Goal: Task Accomplishment & Management: Manage account settings

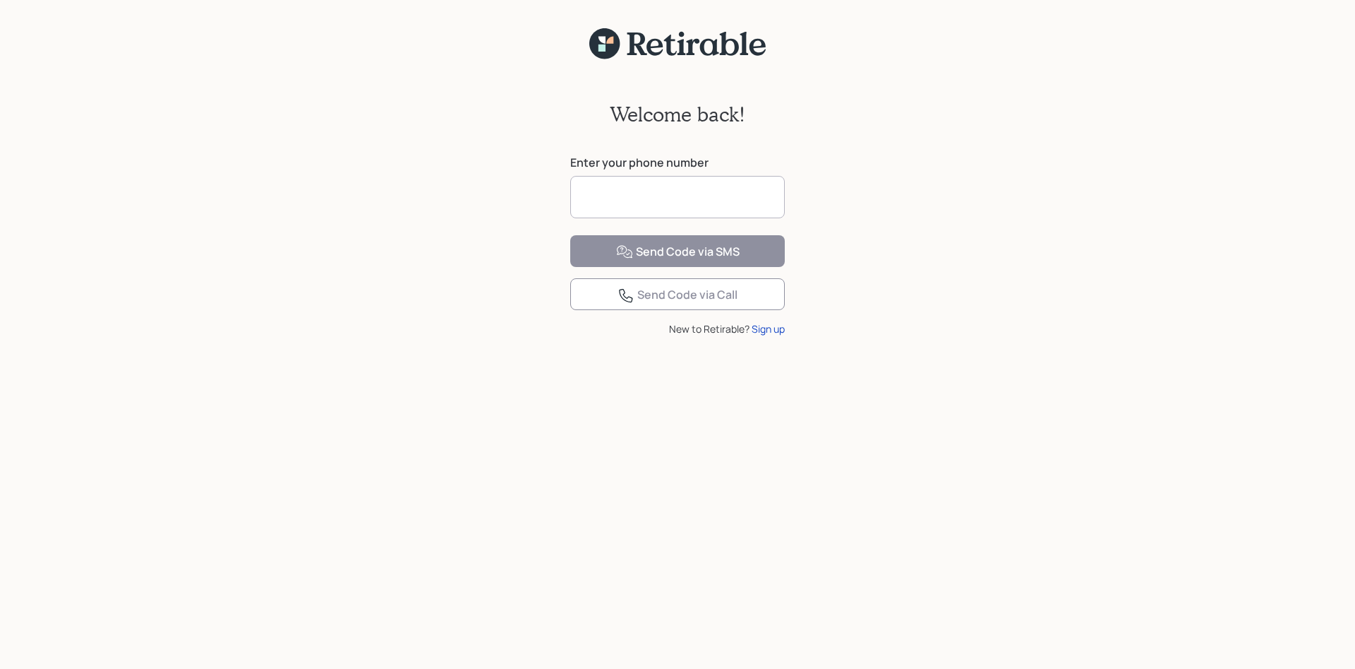
click at [592, 183] on input at bounding box center [677, 197] width 215 height 42
drag, startPoint x: 592, startPoint y: 183, endPoint x: 462, endPoint y: 214, distance: 133.6
click at [570, 214] on input "**********" at bounding box center [677, 197] width 215 height 42
type input "**********"
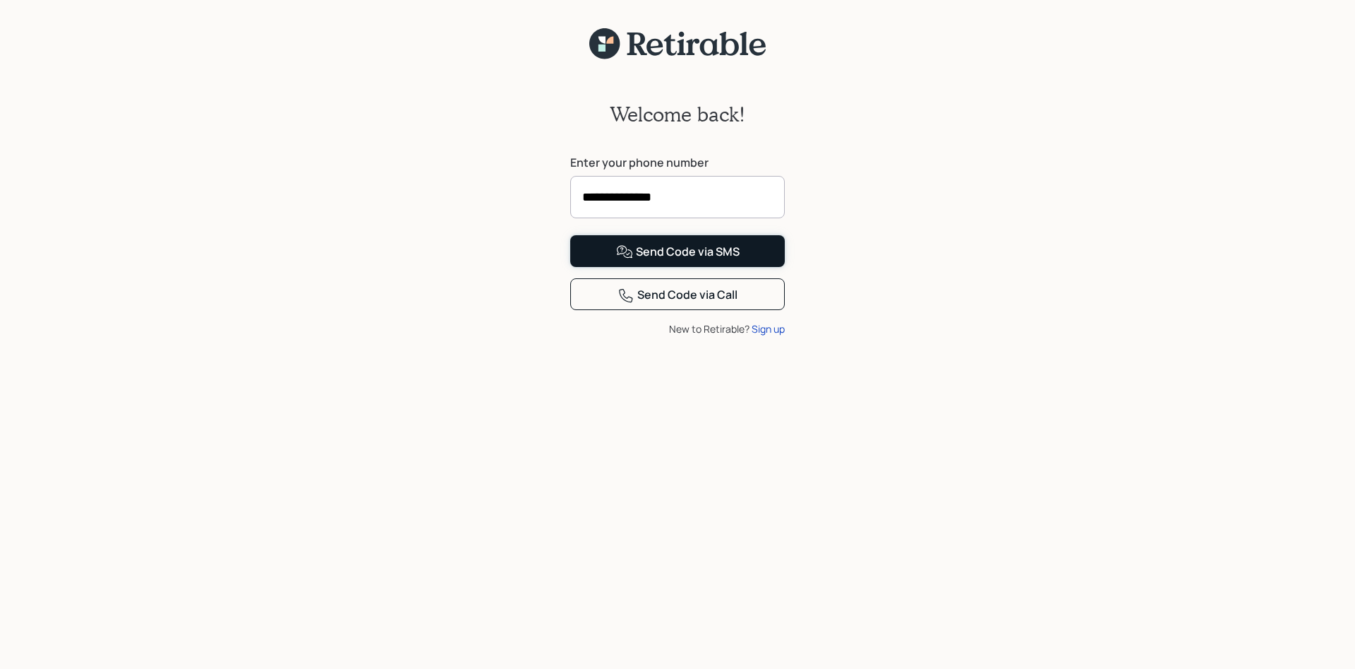
click at [649, 261] on div "Send Code via SMS" at bounding box center [678, 252] width 124 height 17
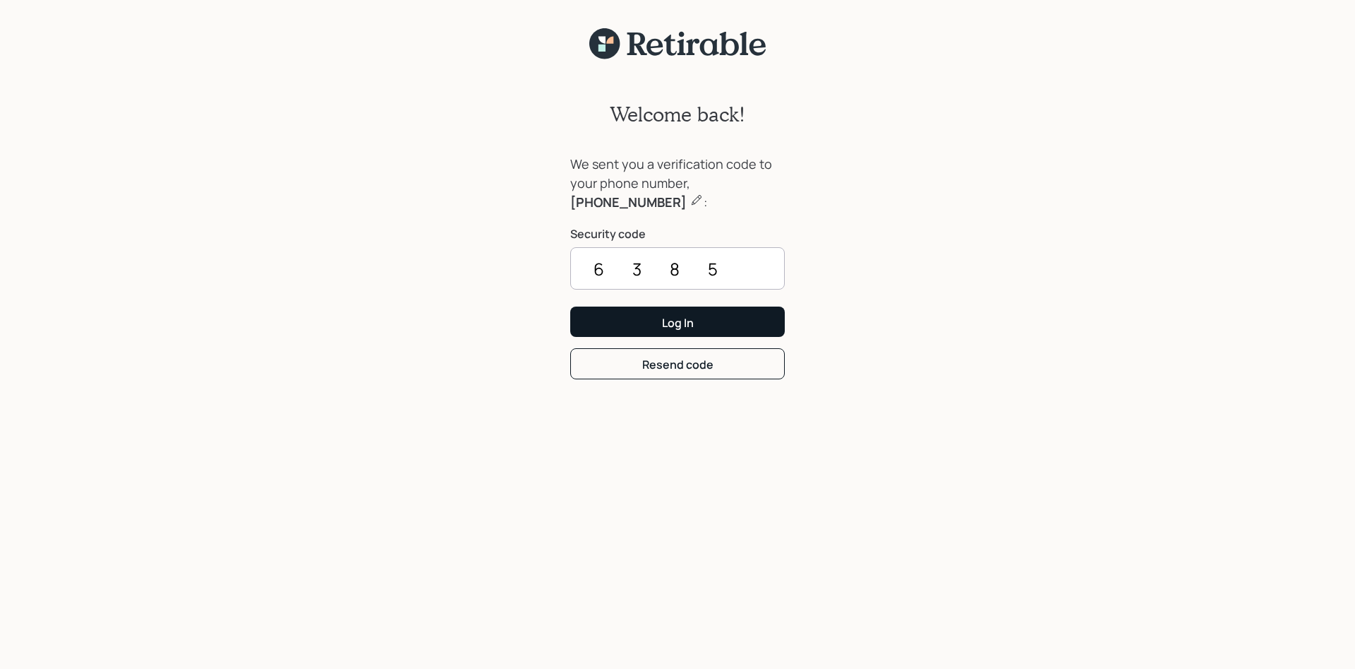
type input "6385"
click at [644, 321] on button "Log In" at bounding box center [677, 321] width 215 height 30
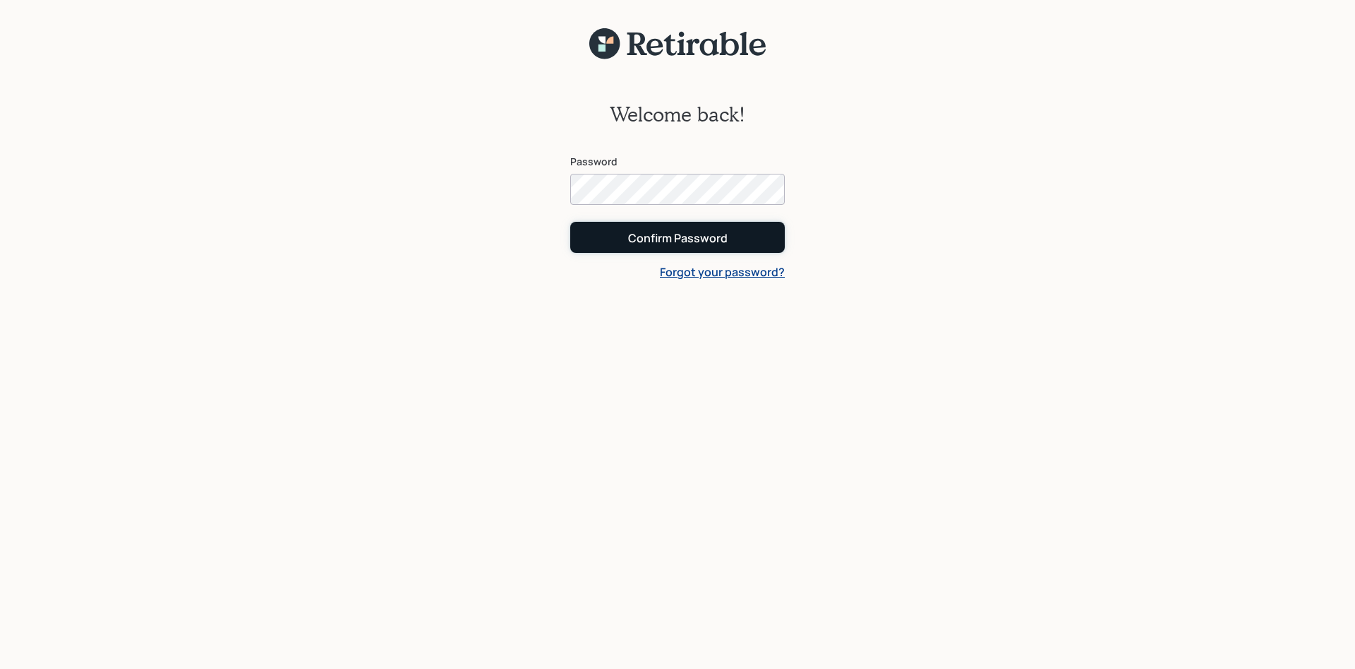
click at [657, 239] on div "Confirm Password" at bounding box center [678, 238] width 100 height 16
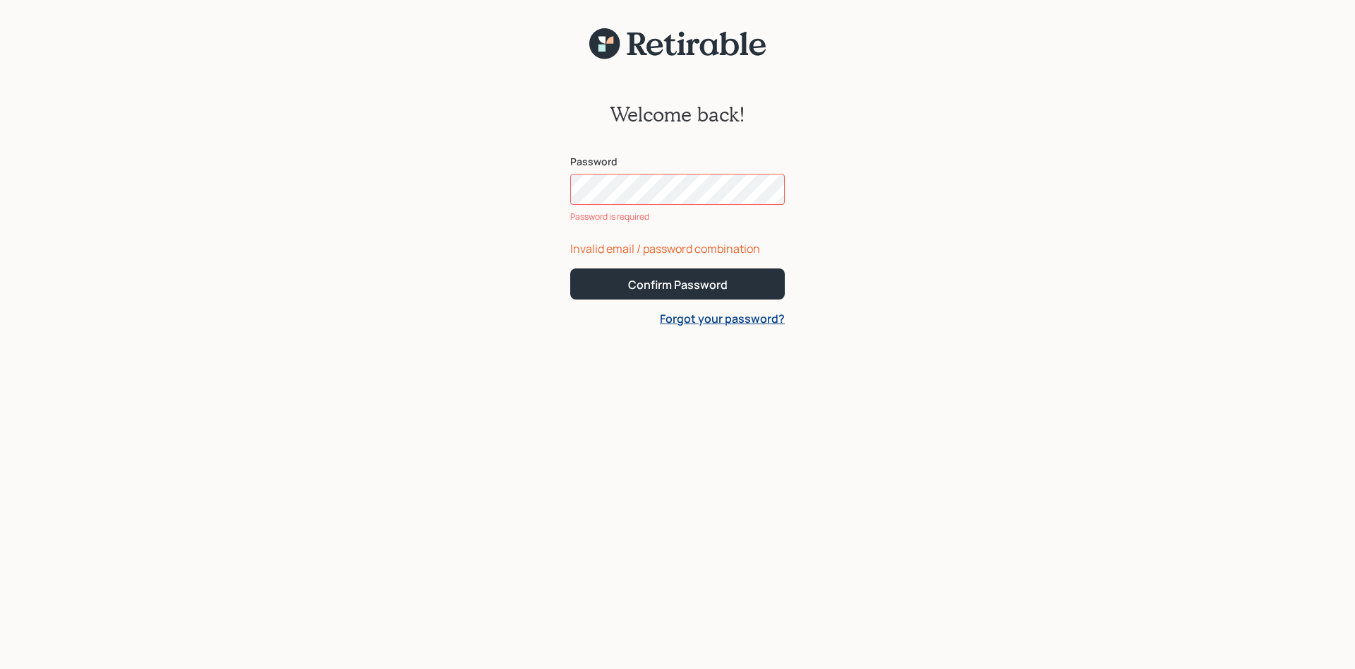
click at [695, 240] on form "Password Password is required Invalid email / password combination Confirm Pass…" at bounding box center [677, 241] width 215 height 172
click at [695, 244] on form "Password Password is required Invalid email / password combination Confirm Pass…" at bounding box center [677, 241] width 215 height 172
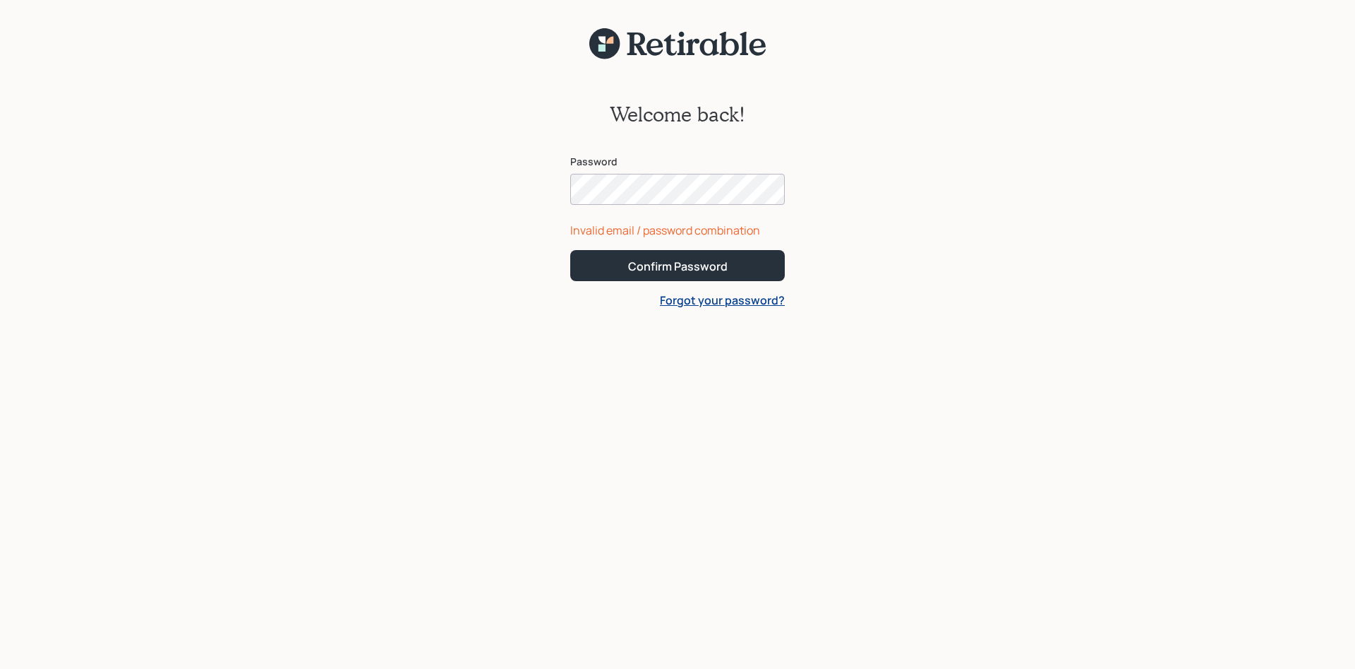
click at [570, 250] on button "Confirm Password" at bounding box center [677, 265] width 215 height 30
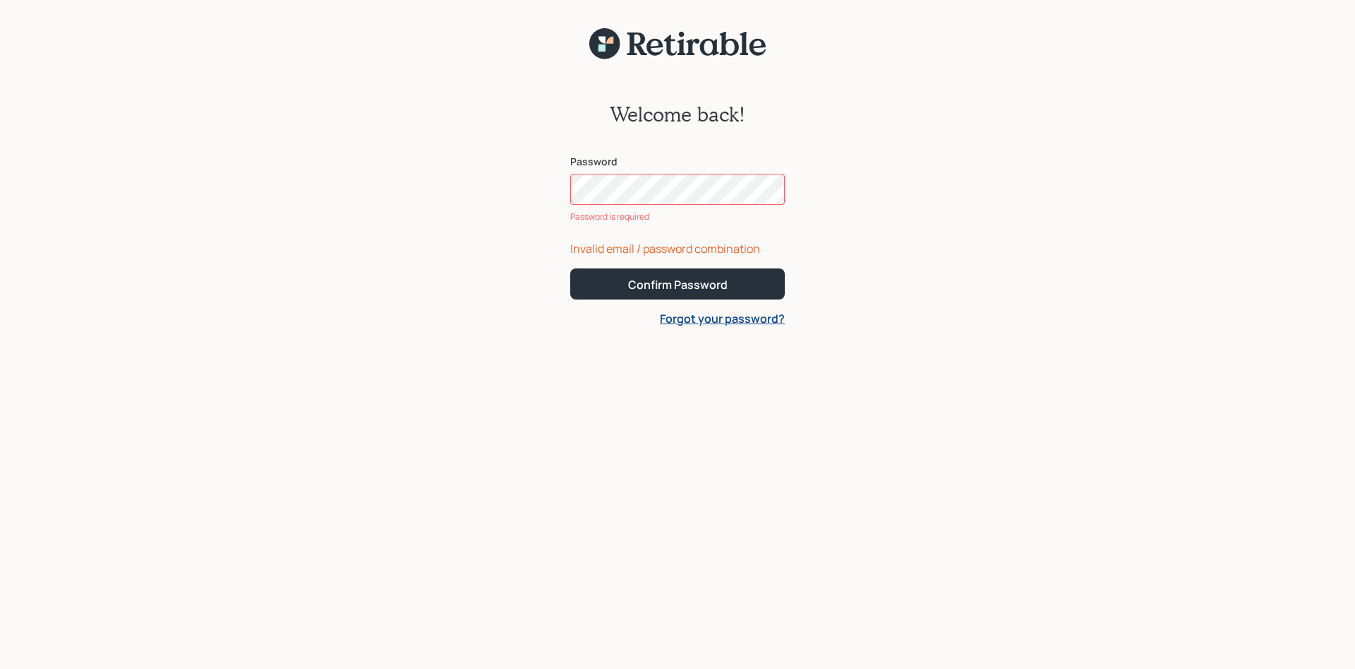
click at [630, 172] on div "Password Password is required" at bounding box center [677, 189] width 215 height 69
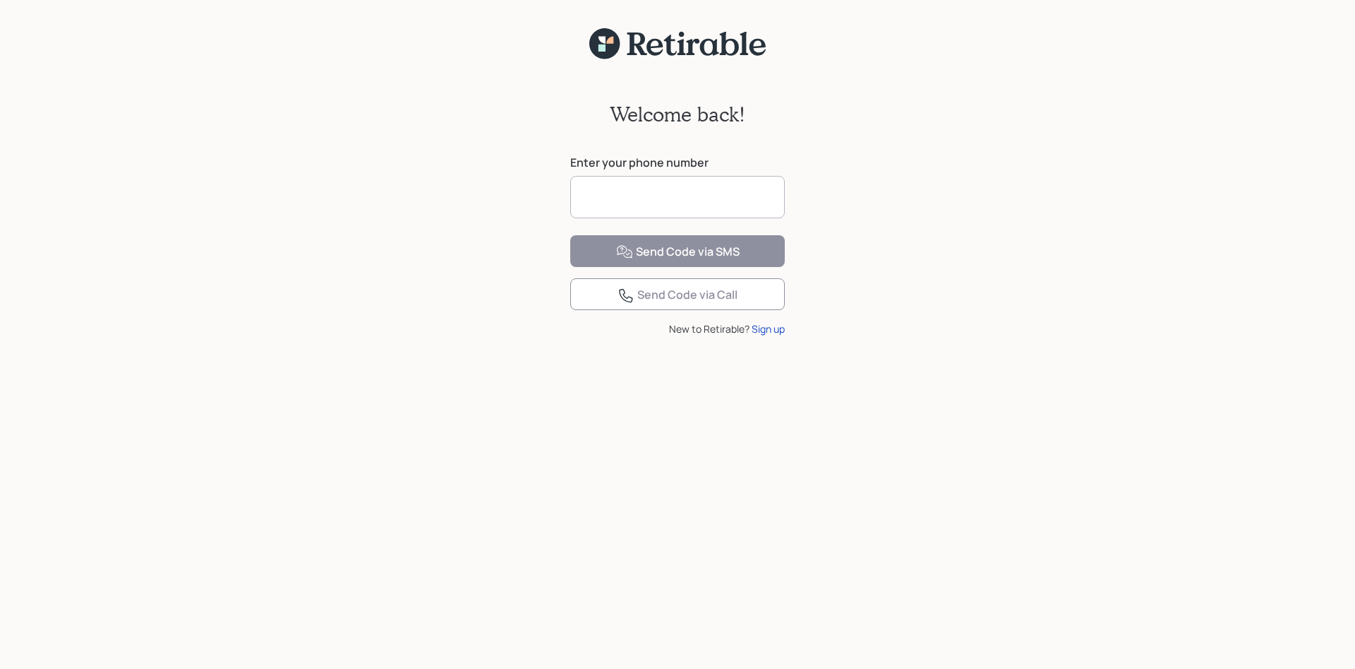
click at [590, 179] on input at bounding box center [677, 197] width 215 height 42
type input "**********"
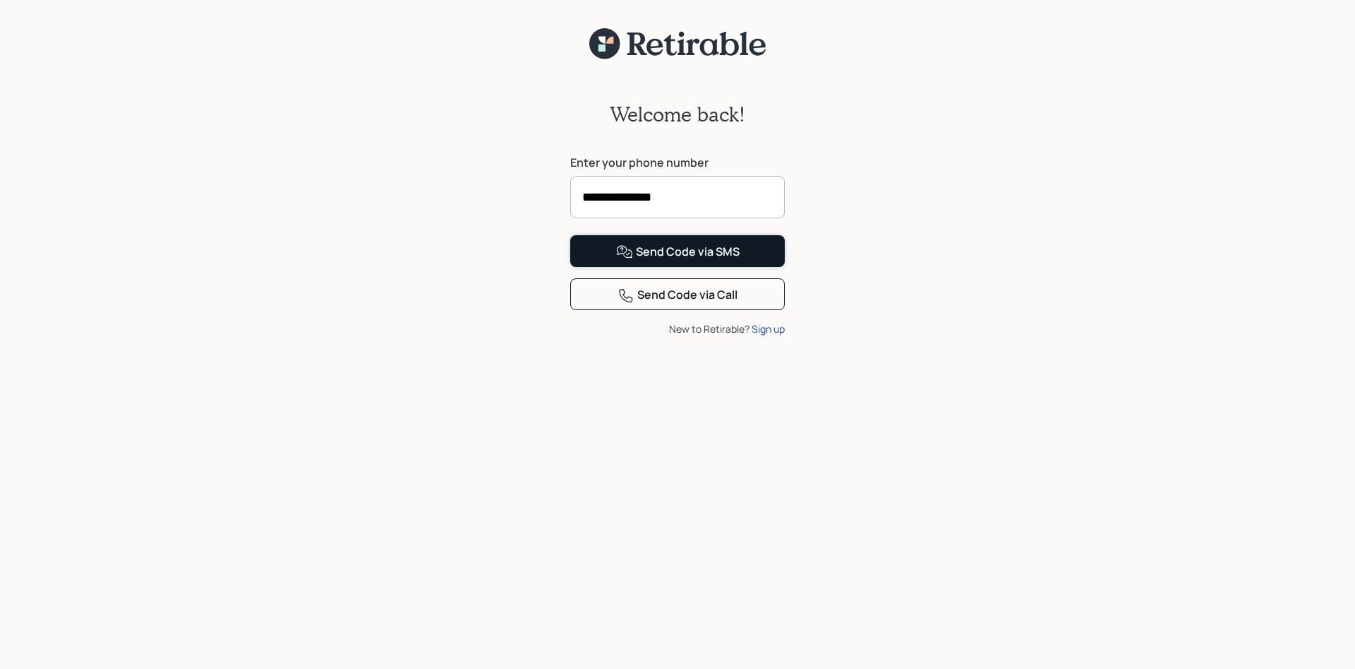
click at [674, 261] on div "Send Code via SMS" at bounding box center [678, 252] width 124 height 17
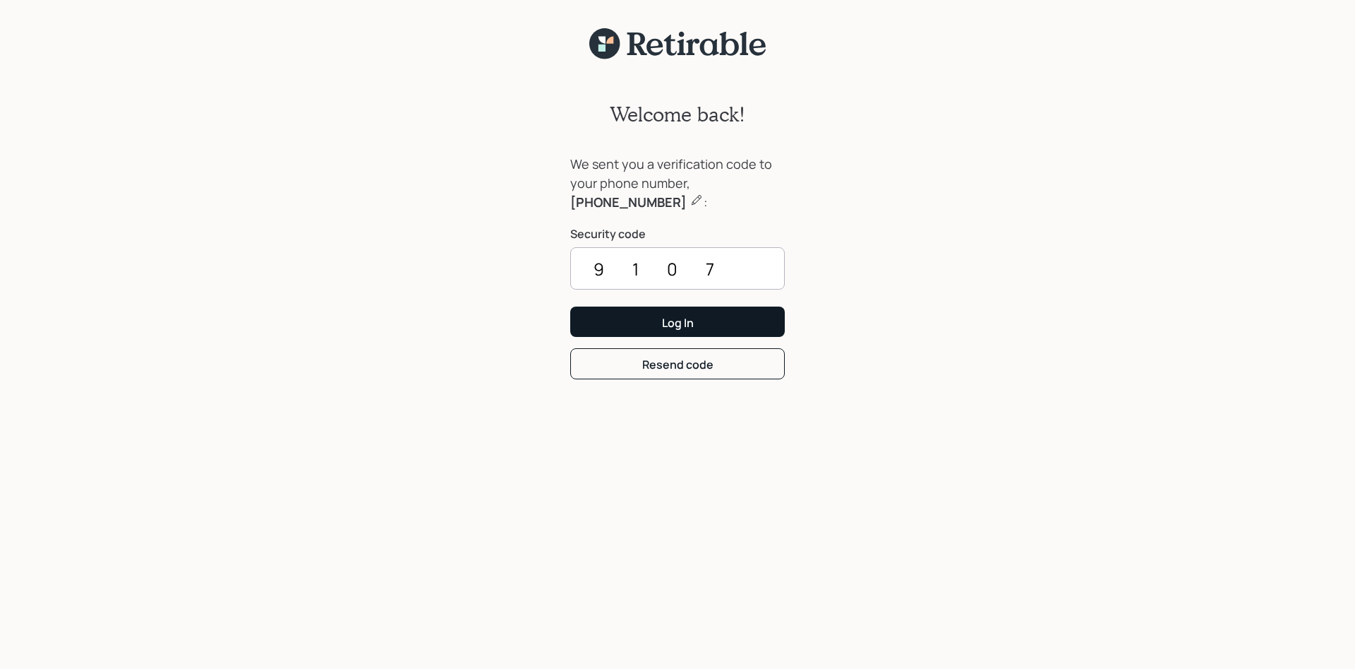
type input "9107"
click at [665, 321] on div "Log In" at bounding box center [678, 323] width 32 height 16
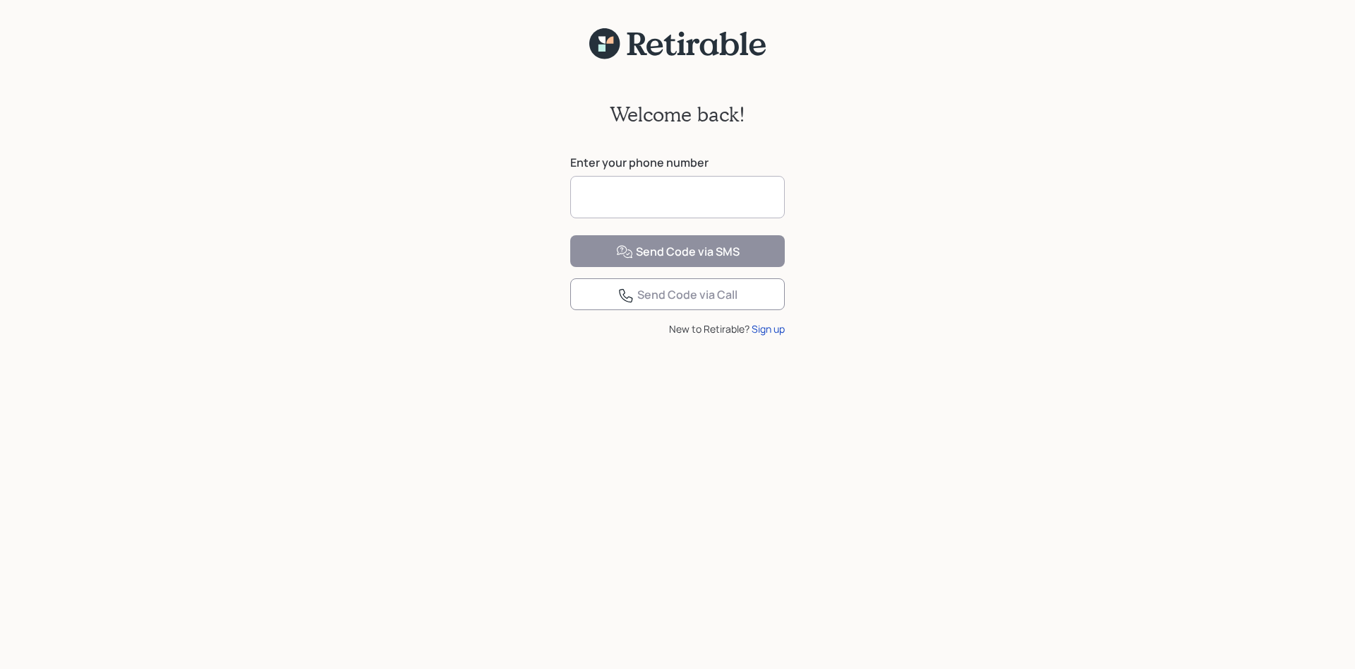
click at [611, 179] on input at bounding box center [677, 197] width 215 height 42
type input "**********"
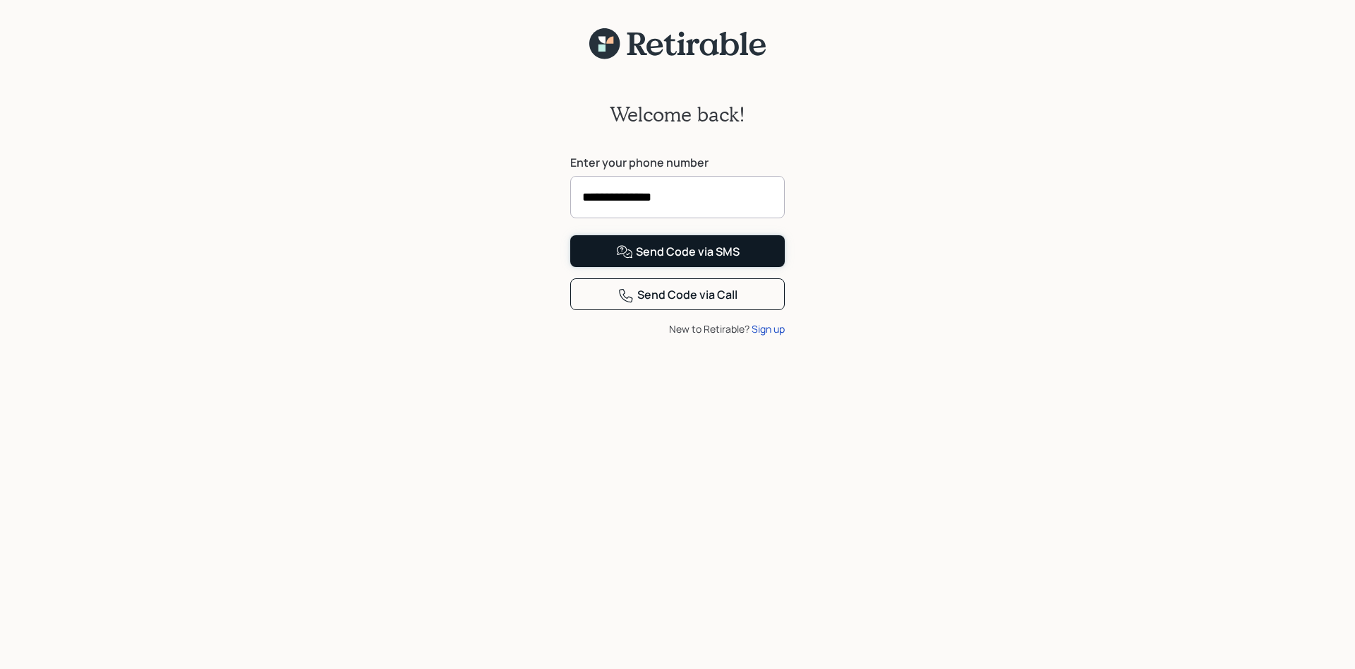
click at [659, 261] on div "Send Code via SMS" at bounding box center [678, 252] width 124 height 17
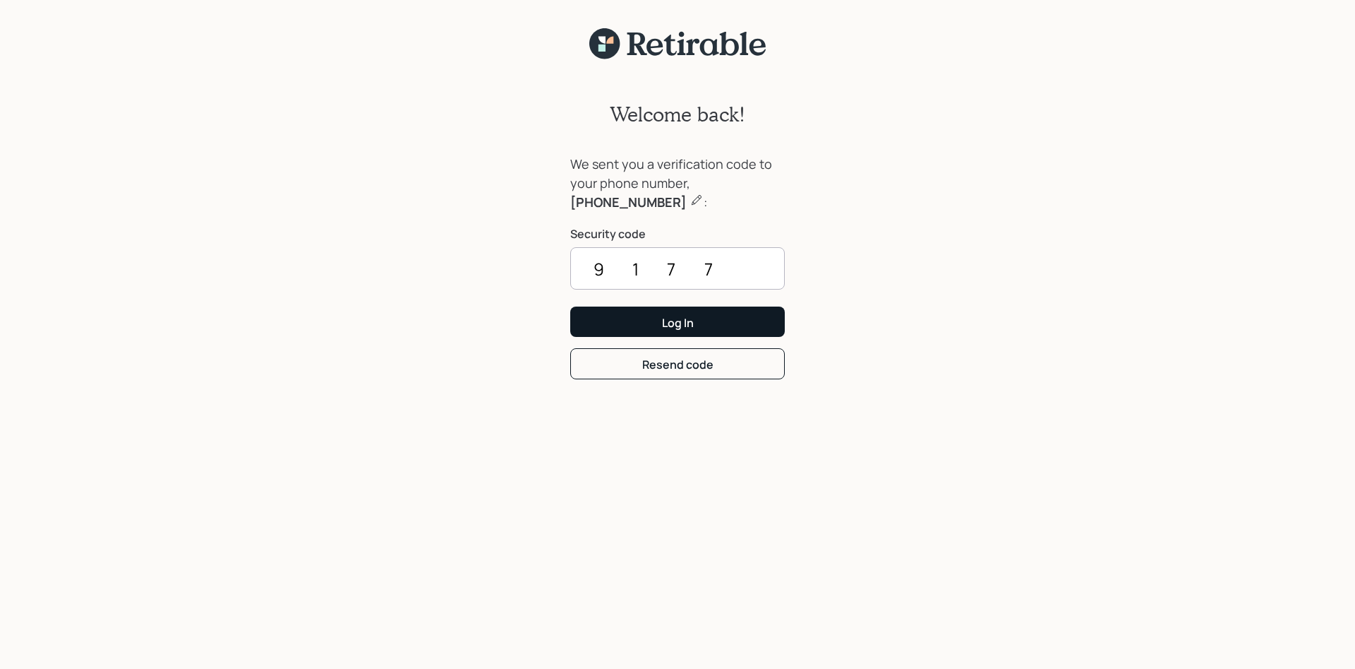
type input "9177"
click at [671, 322] on div "Log In" at bounding box center [678, 323] width 32 height 16
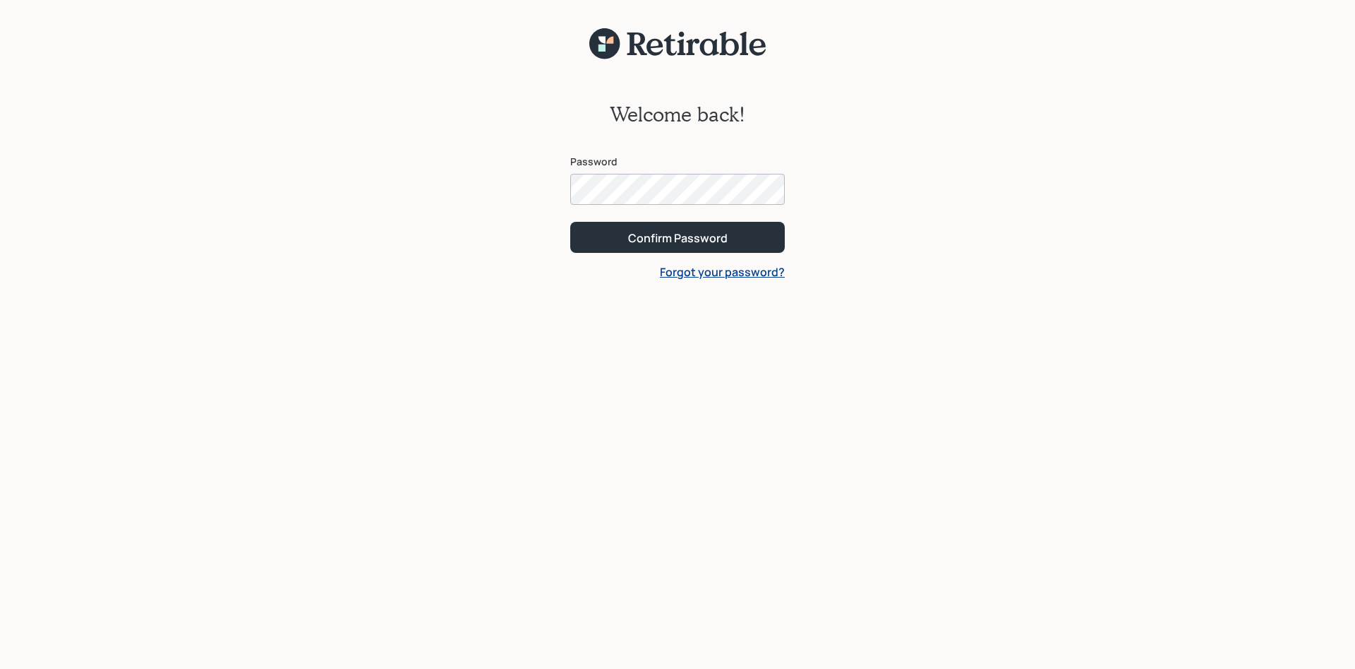
click at [698, 272] on link "Forgot your password?" at bounding box center [722, 272] width 125 height 16
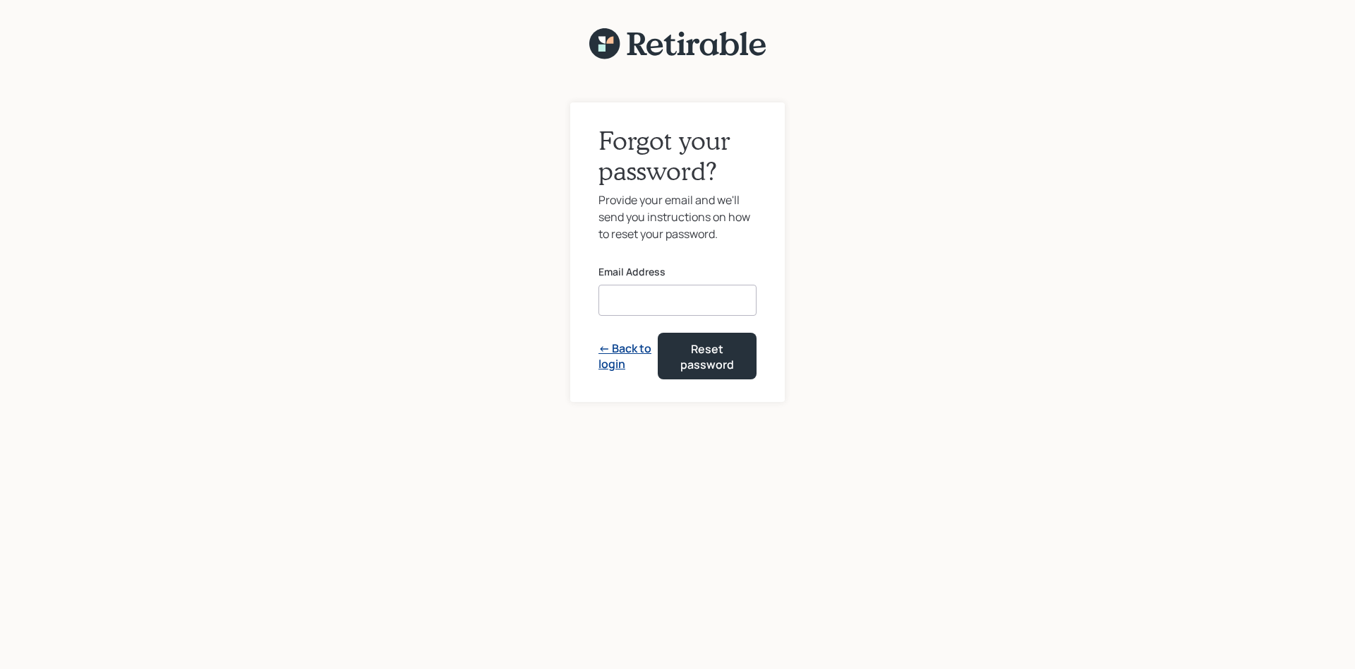
click at [642, 297] on input at bounding box center [678, 300] width 158 height 31
type input "W"
type input "[EMAIL_ADDRESS][DOMAIN_NAME]"
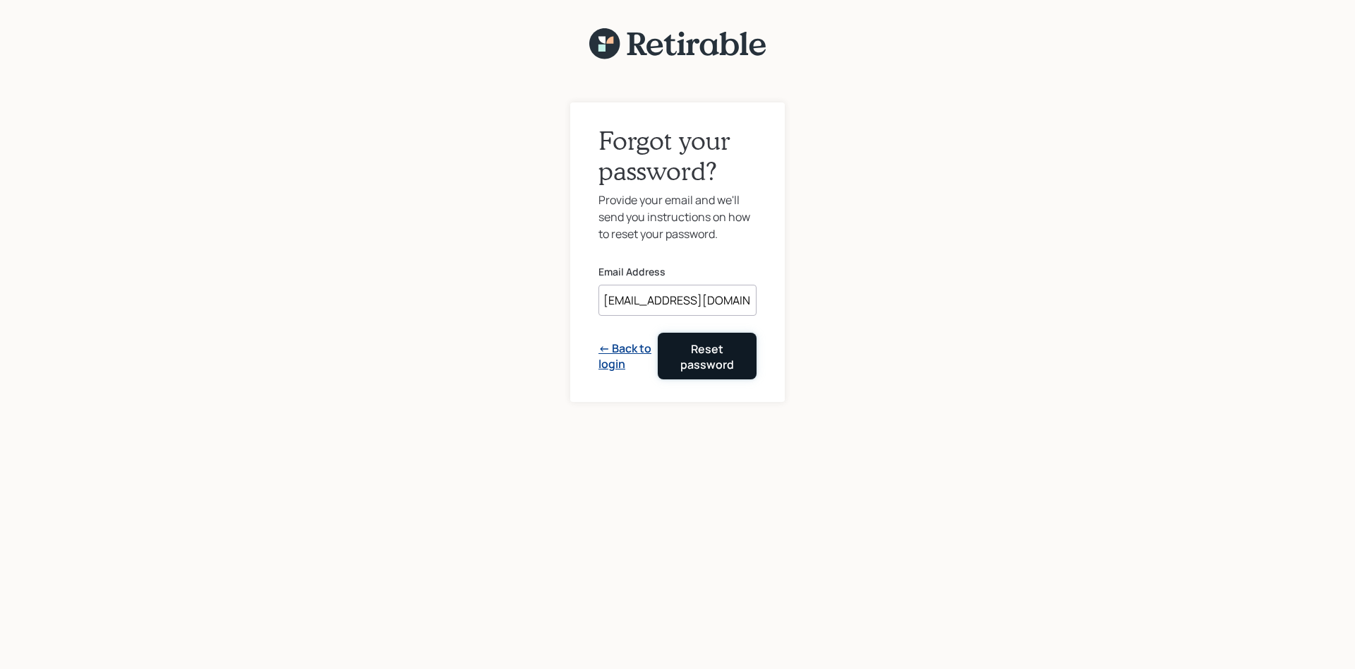
click at [712, 350] on div "Reset password" at bounding box center [708, 357] width 64 height 32
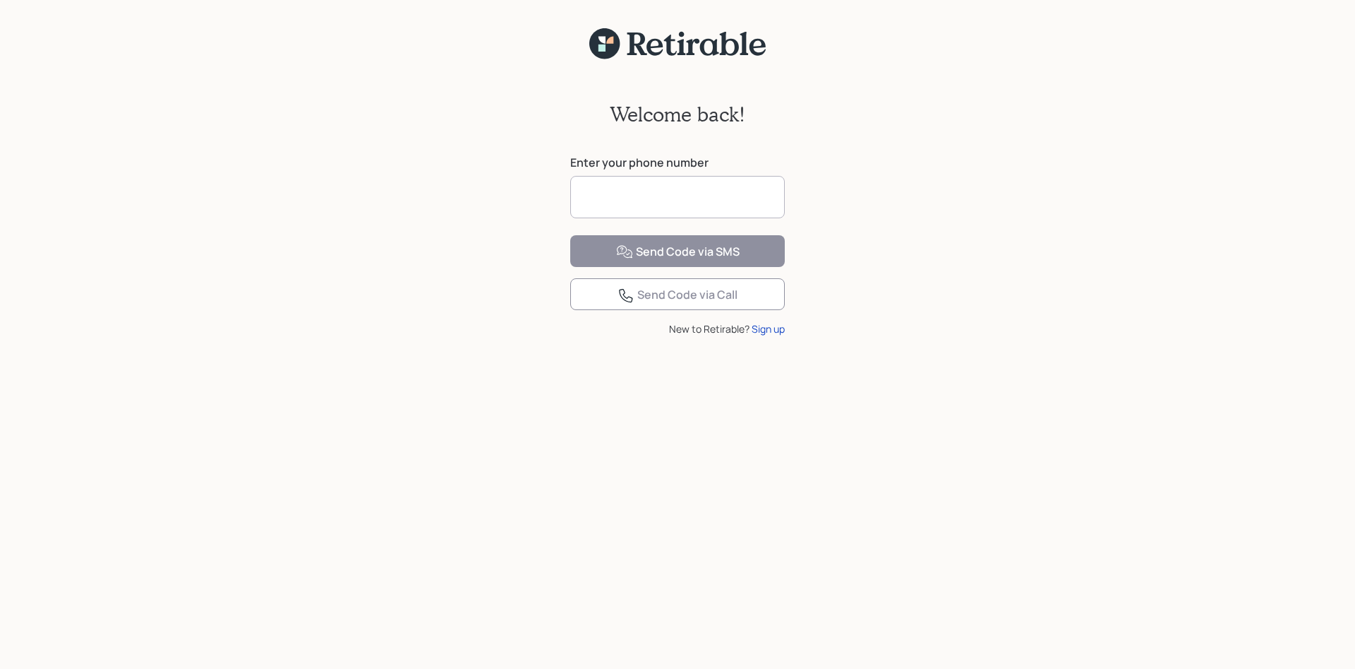
click at [604, 194] on input at bounding box center [677, 197] width 215 height 42
type input "**********"
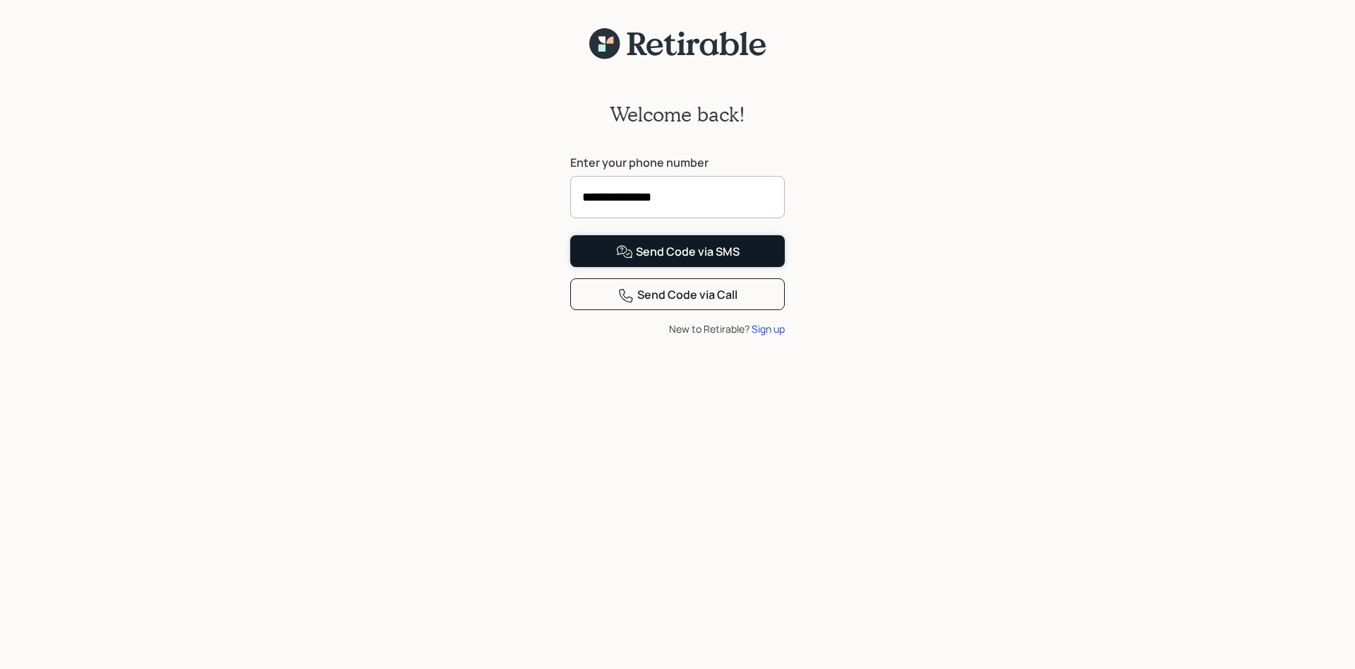
click at [666, 261] on div "Send Code via SMS" at bounding box center [678, 252] width 124 height 17
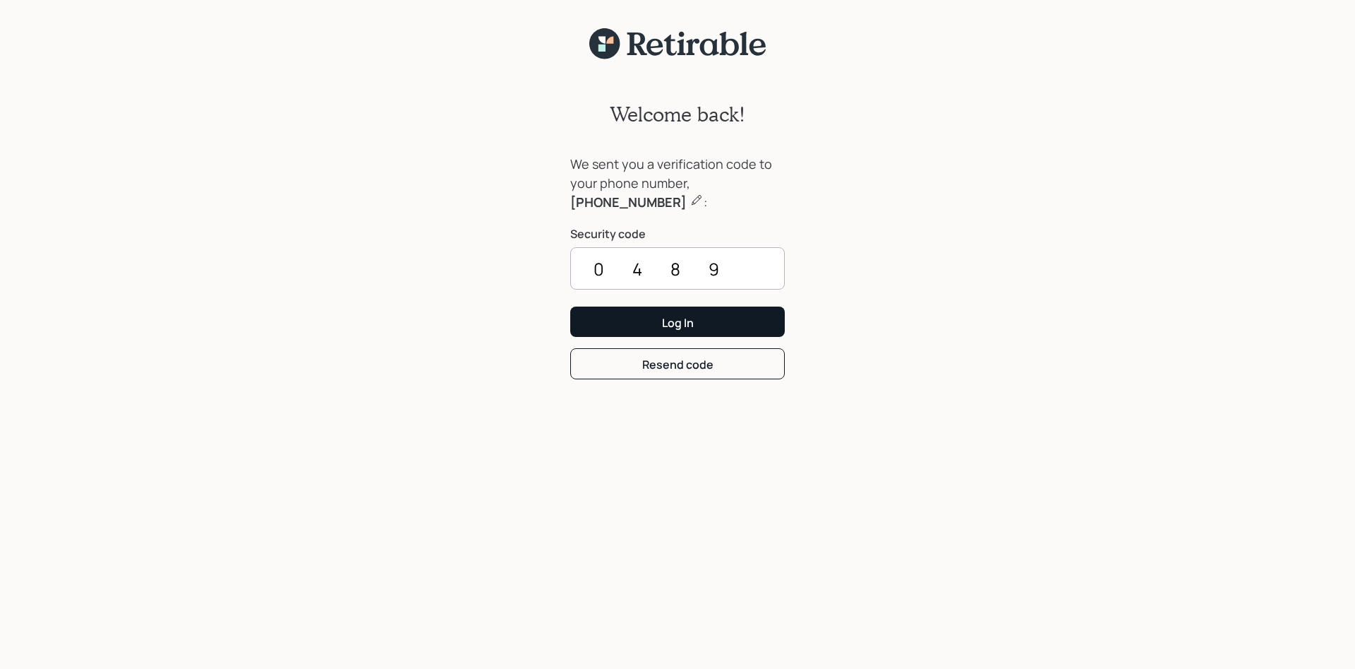
type input "0489"
click at [686, 320] on div "Log In" at bounding box center [678, 323] width 32 height 16
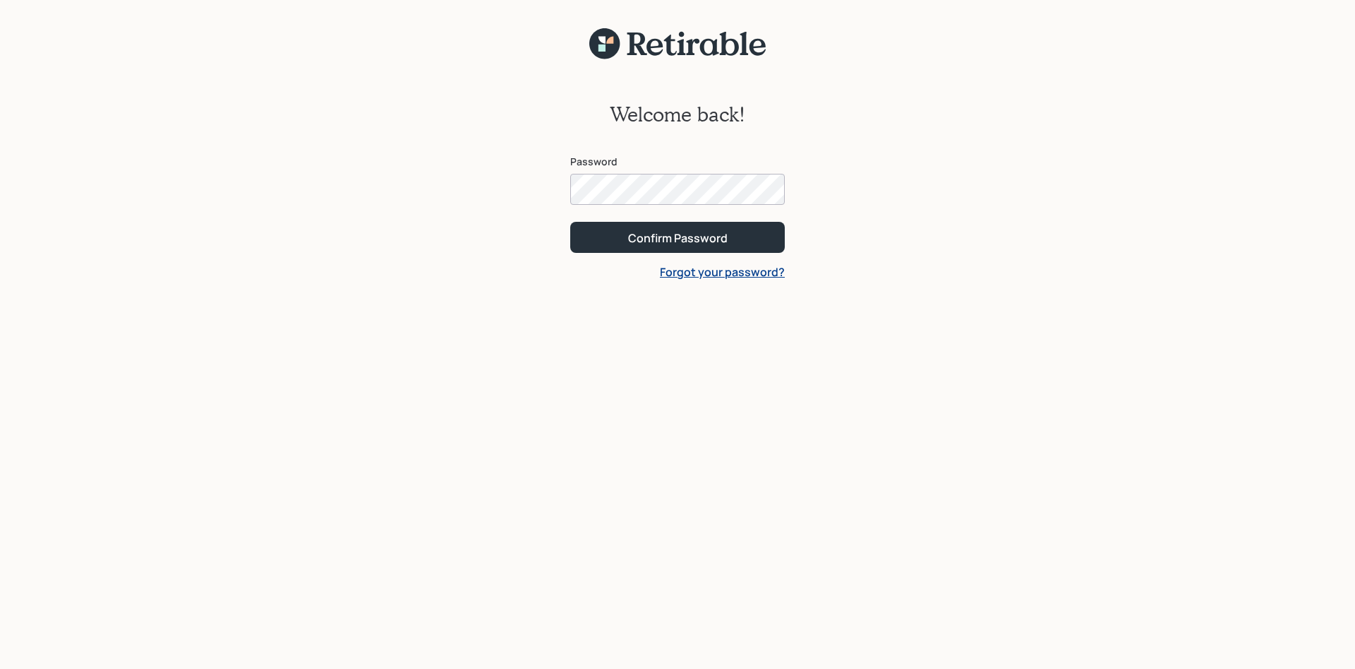
click at [570, 222] on button "Confirm Password" at bounding box center [677, 237] width 215 height 30
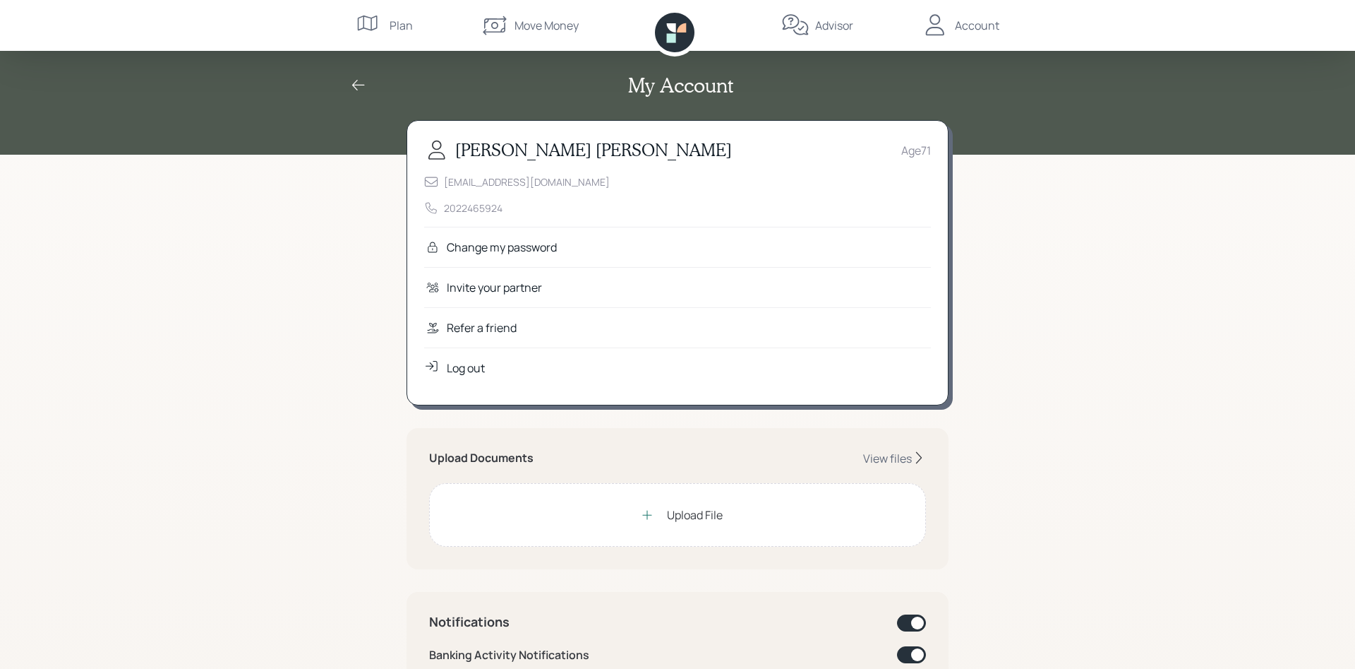
click at [1176, 378] on div "My Account Wayne Lowery Age 71 wlowerytravel@hotmail.com 2022465924 Change my p…" at bounding box center [677, 655] width 1355 height 1310
click at [897, 455] on div "View files" at bounding box center [887, 458] width 49 height 16
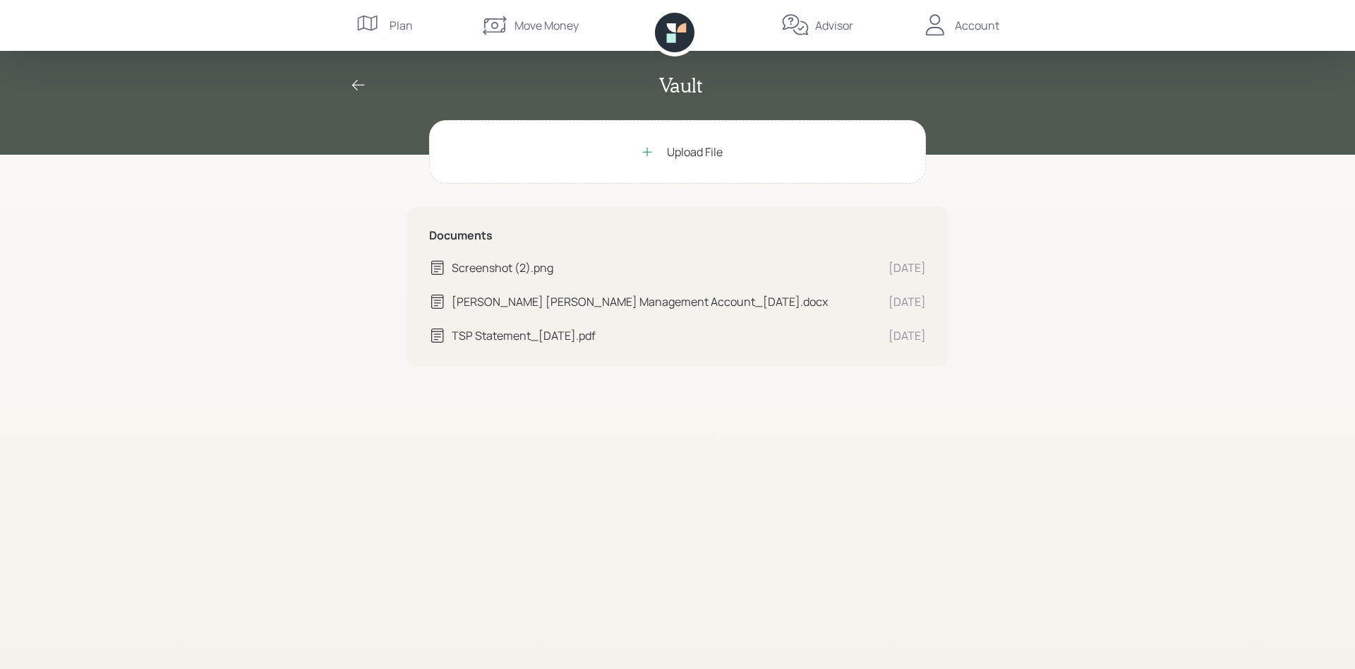
click at [354, 80] on icon at bounding box center [358, 85] width 17 height 17
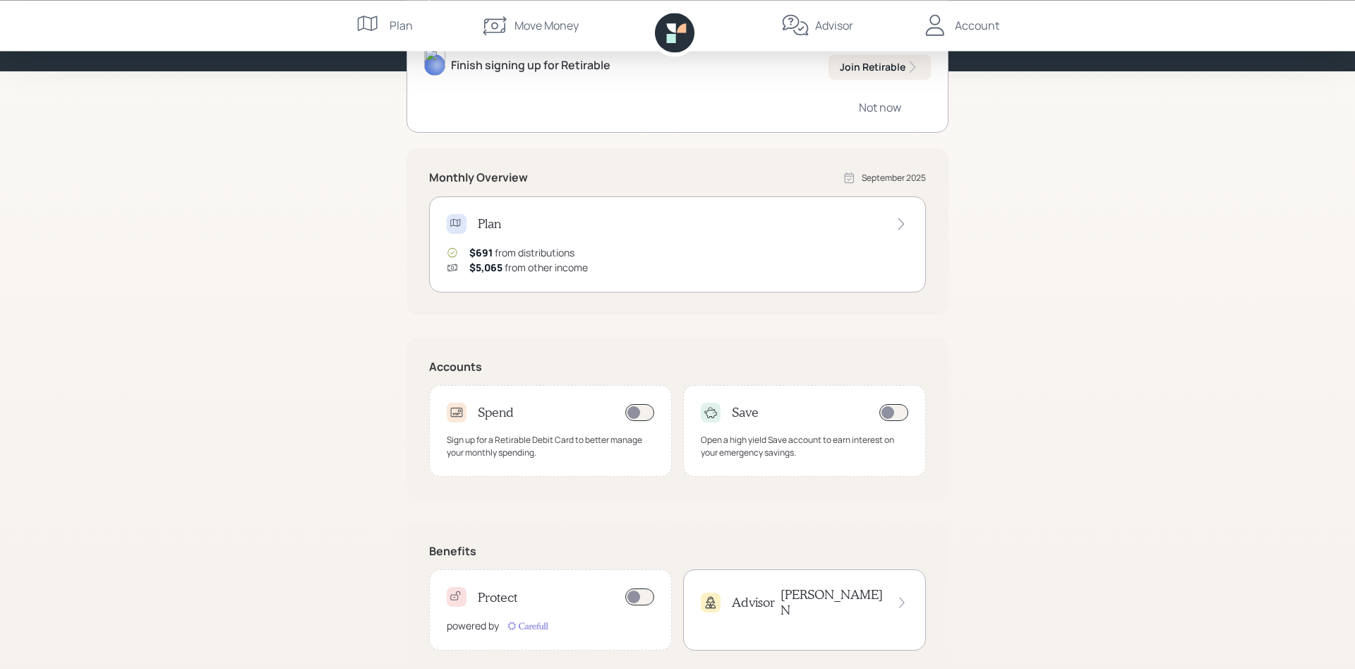
scroll to position [190, 0]
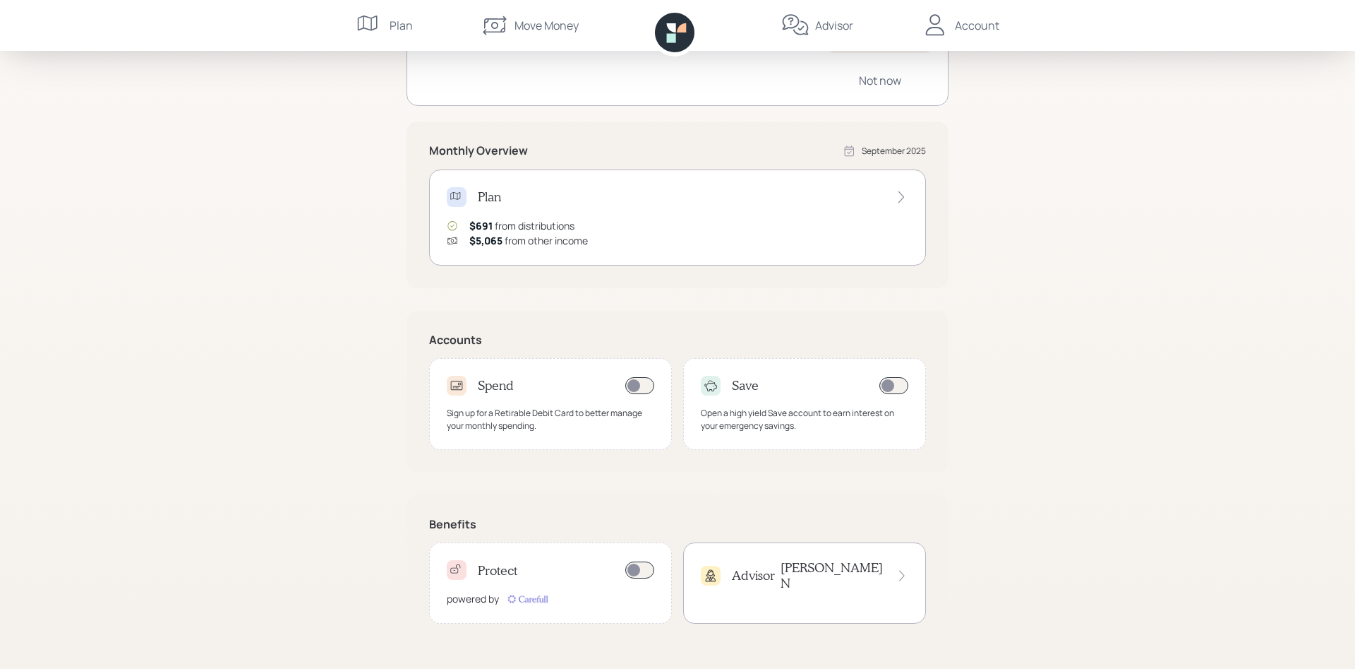
click at [964, 20] on div "Account" at bounding box center [977, 25] width 44 height 17
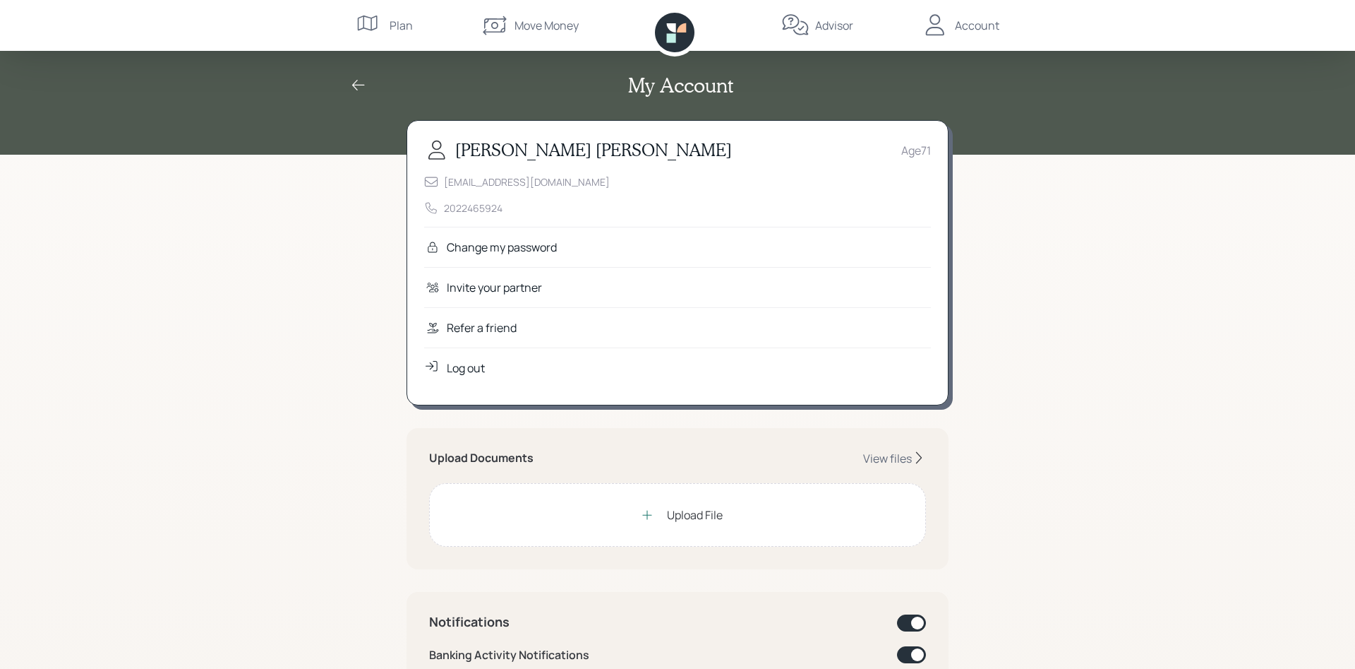
click at [650, 514] on icon at bounding box center [647, 515] width 14 height 14
click at [287, 96] on div "My Account" at bounding box center [677, 77] width 1355 height 155
click at [665, 515] on div "Upload File" at bounding box center [678, 515] width 90 height 28
click at [697, 512] on div "Upload File" at bounding box center [695, 514] width 56 height 17
click at [891, 452] on div "View files" at bounding box center [887, 458] width 49 height 16
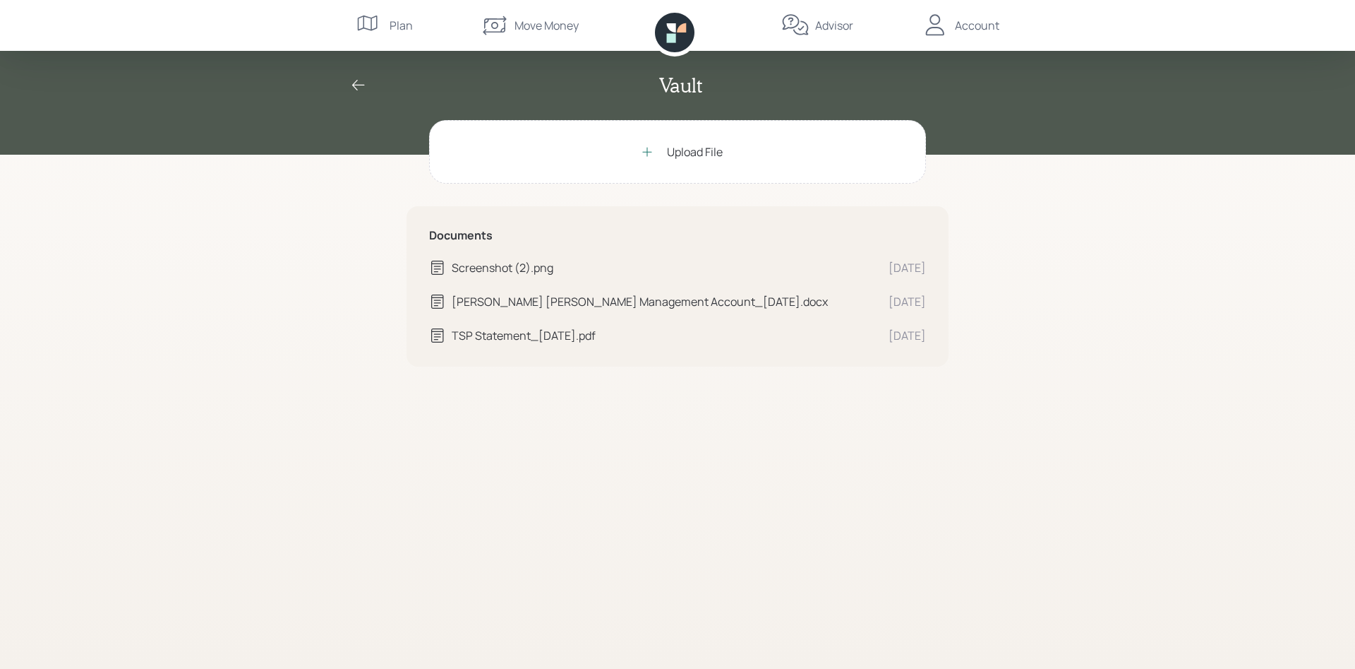
drag, startPoint x: 891, startPoint y: 452, endPoint x: 739, endPoint y: 410, distance: 157.4
click at [739, 410] on div "Upload File Documents Screenshot (2).png Sep 23 Charles Schwab AE Management Ac…" at bounding box center [678, 394] width 542 height 549
click at [354, 82] on icon at bounding box center [358, 85] width 17 height 17
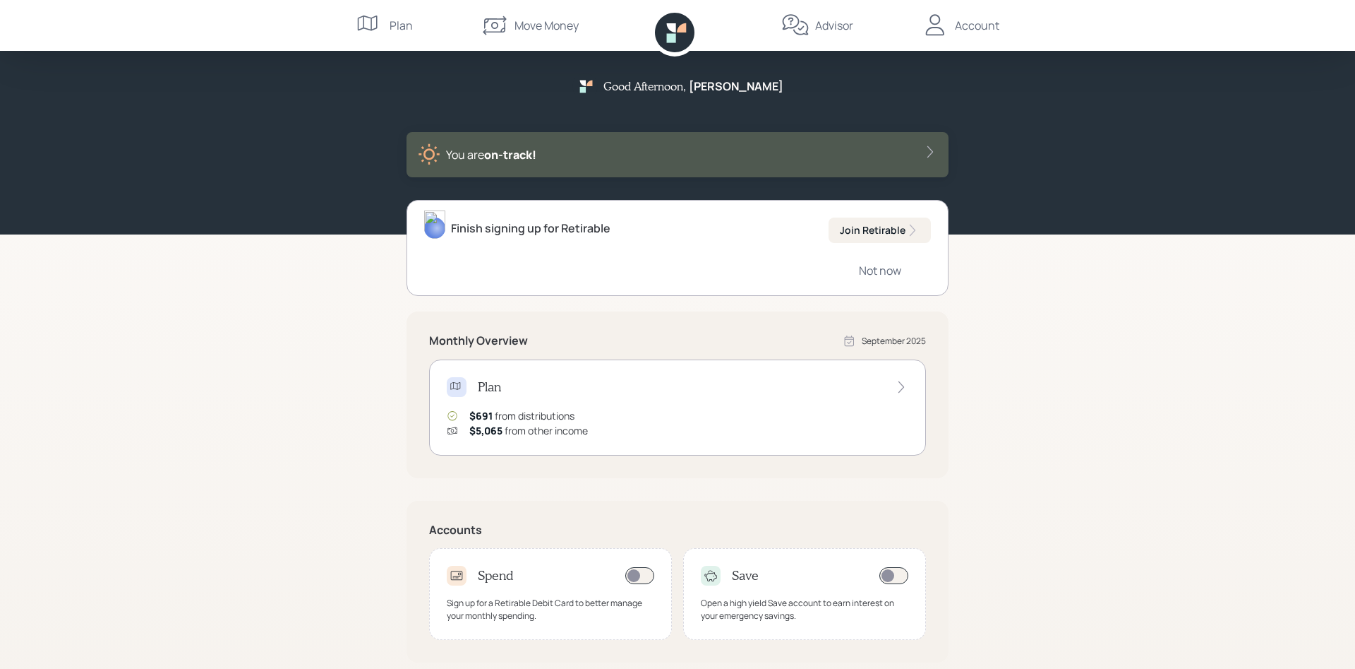
click at [981, 18] on div "Account" at bounding box center [977, 25] width 44 height 17
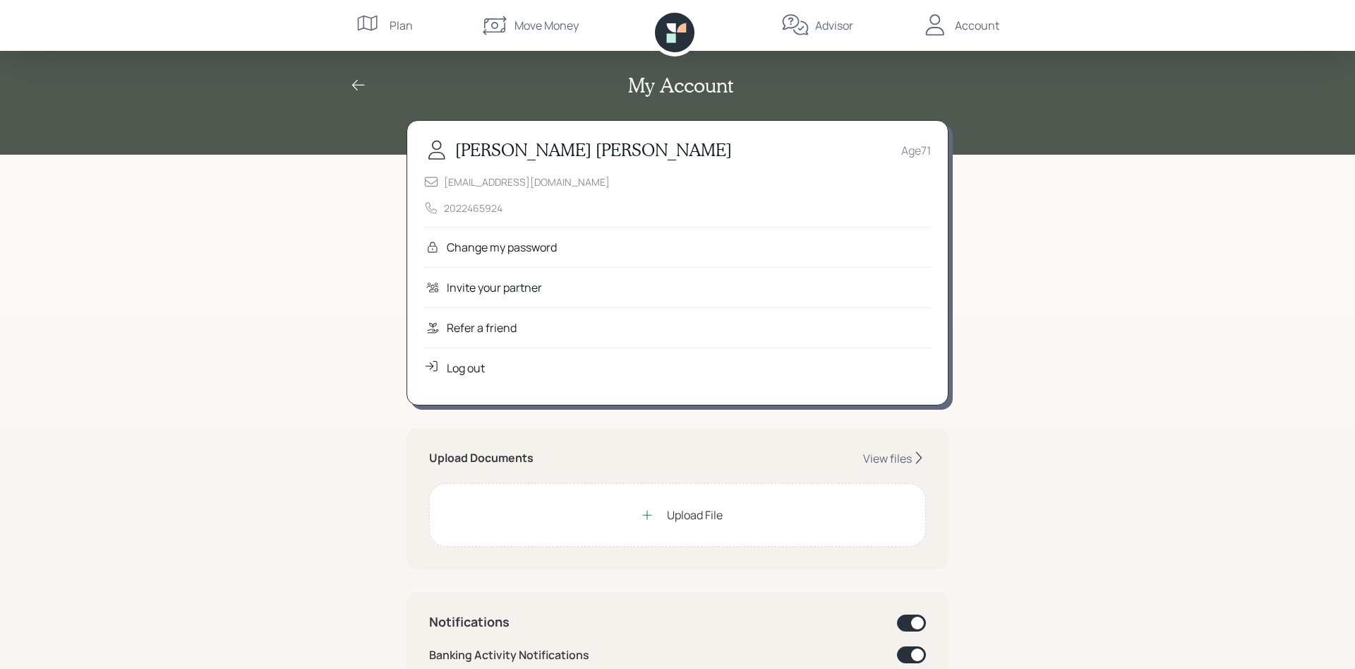
click at [690, 514] on div "Upload File" at bounding box center [695, 514] width 56 height 17
click at [695, 513] on div "Upload File" at bounding box center [695, 514] width 56 height 17
click at [894, 460] on div "View files" at bounding box center [887, 458] width 49 height 16
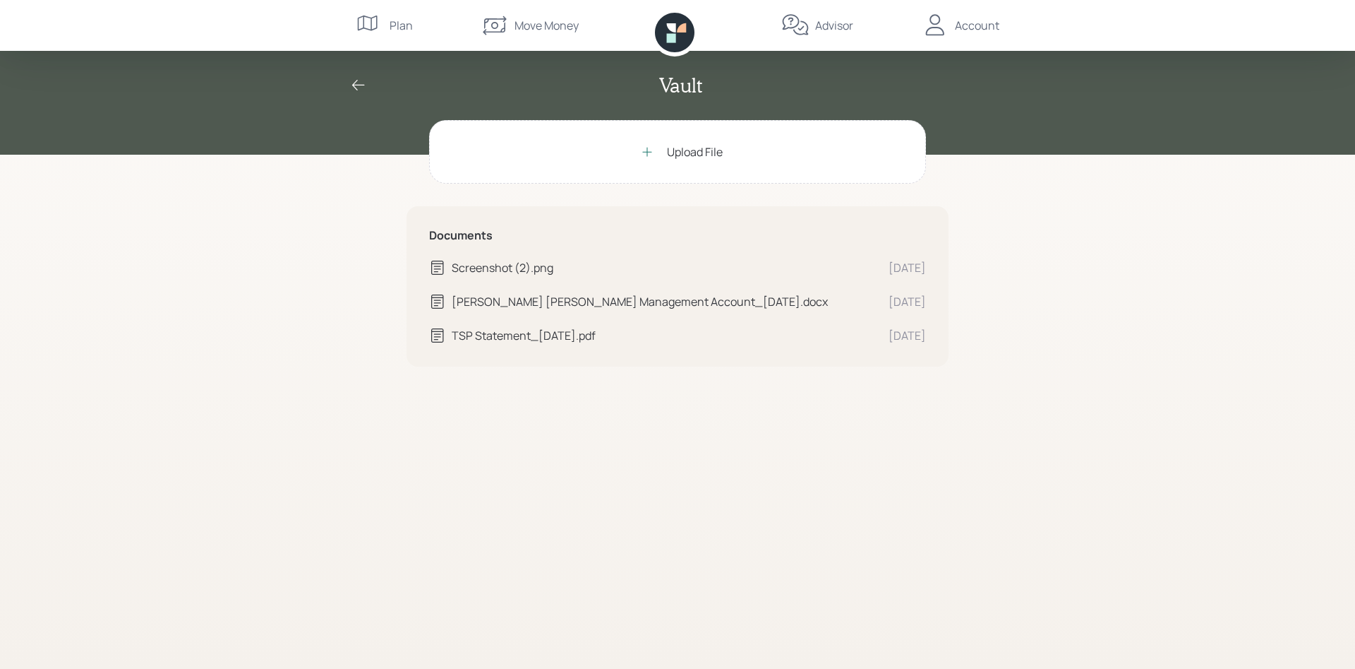
click at [357, 80] on icon at bounding box center [358, 85] width 17 height 17
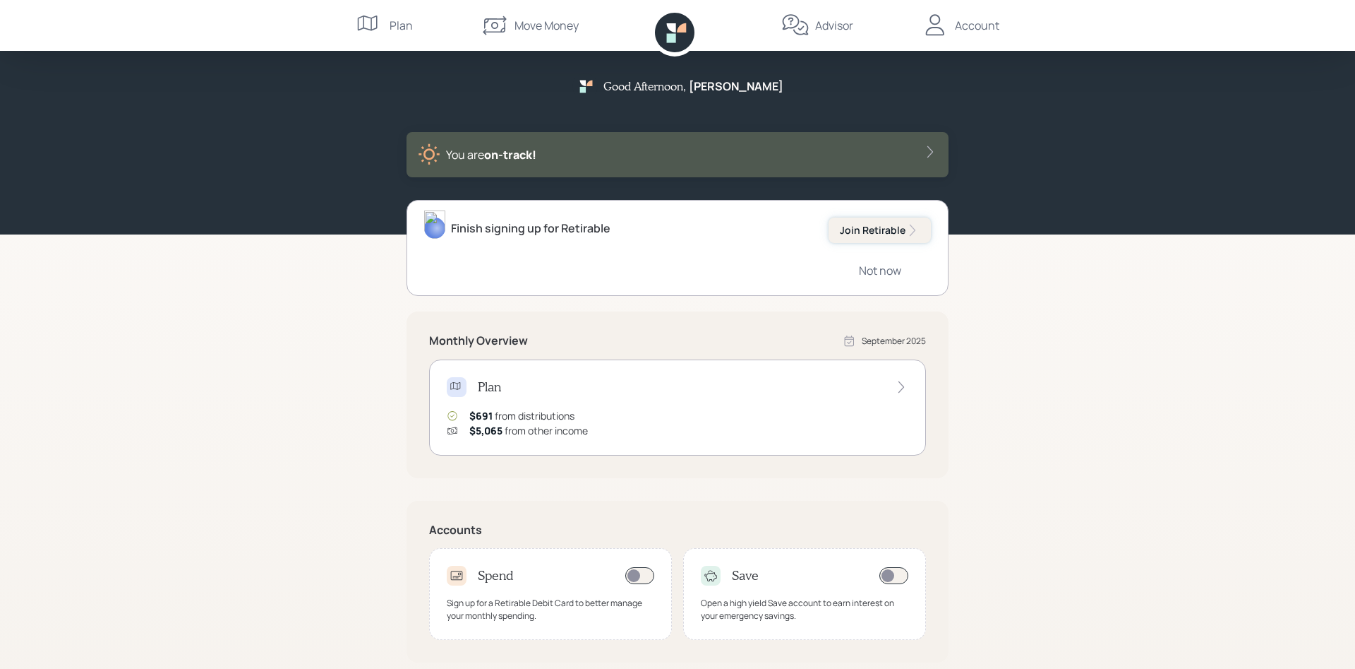
click at [865, 227] on div "Join Retirable" at bounding box center [880, 230] width 80 height 14
click at [868, 230] on div "Join Retirable" at bounding box center [880, 230] width 80 height 14
click at [870, 229] on div "Join Retirable" at bounding box center [880, 230] width 80 height 14
click at [398, 23] on div "Plan" at bounding box center [401, 25] width 23 height 17
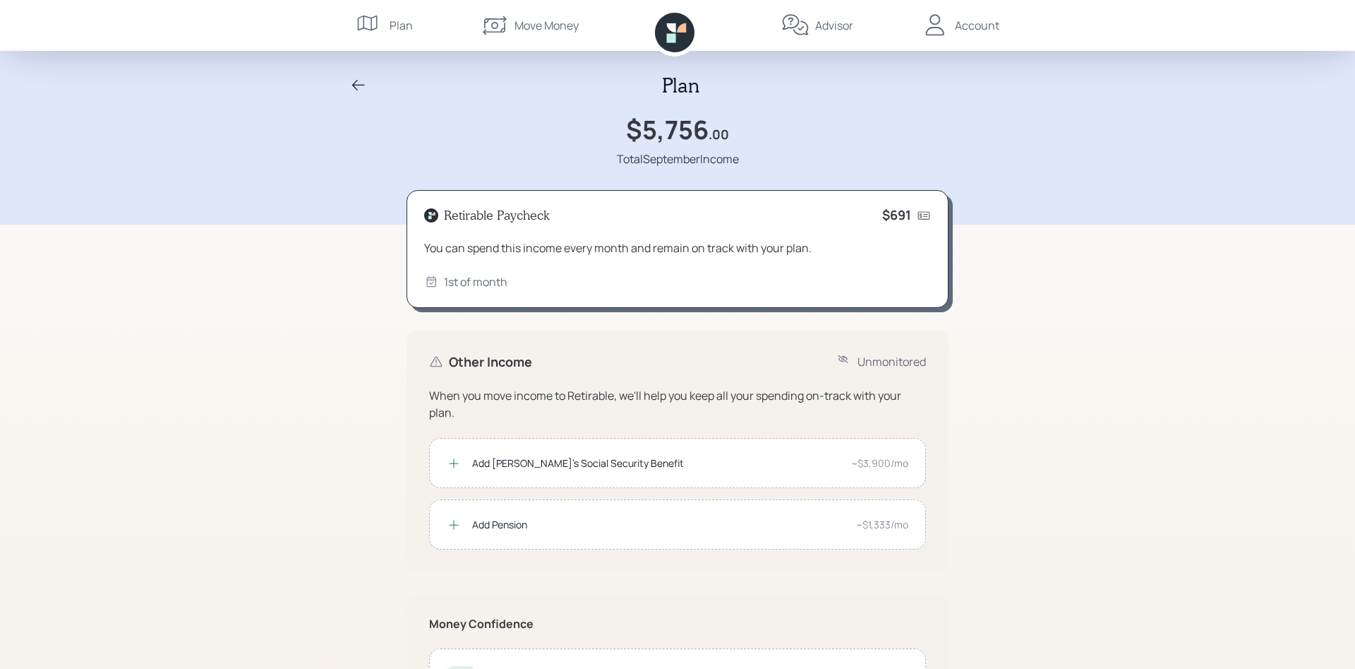
click at [543, 27] on div "Move Money" at bounding box center [547, 25] width 64 height 17
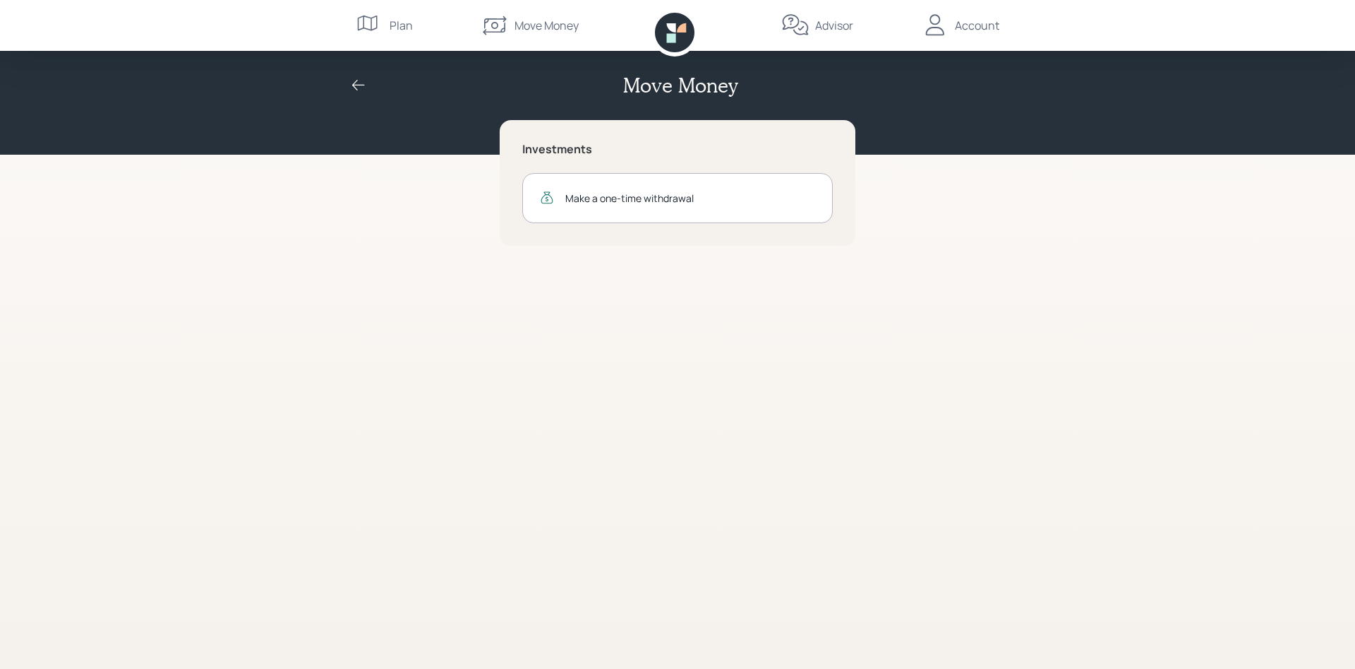
click at [827, 27] on div "Advisor" at bounding box center [834, 25] width 38 height 17
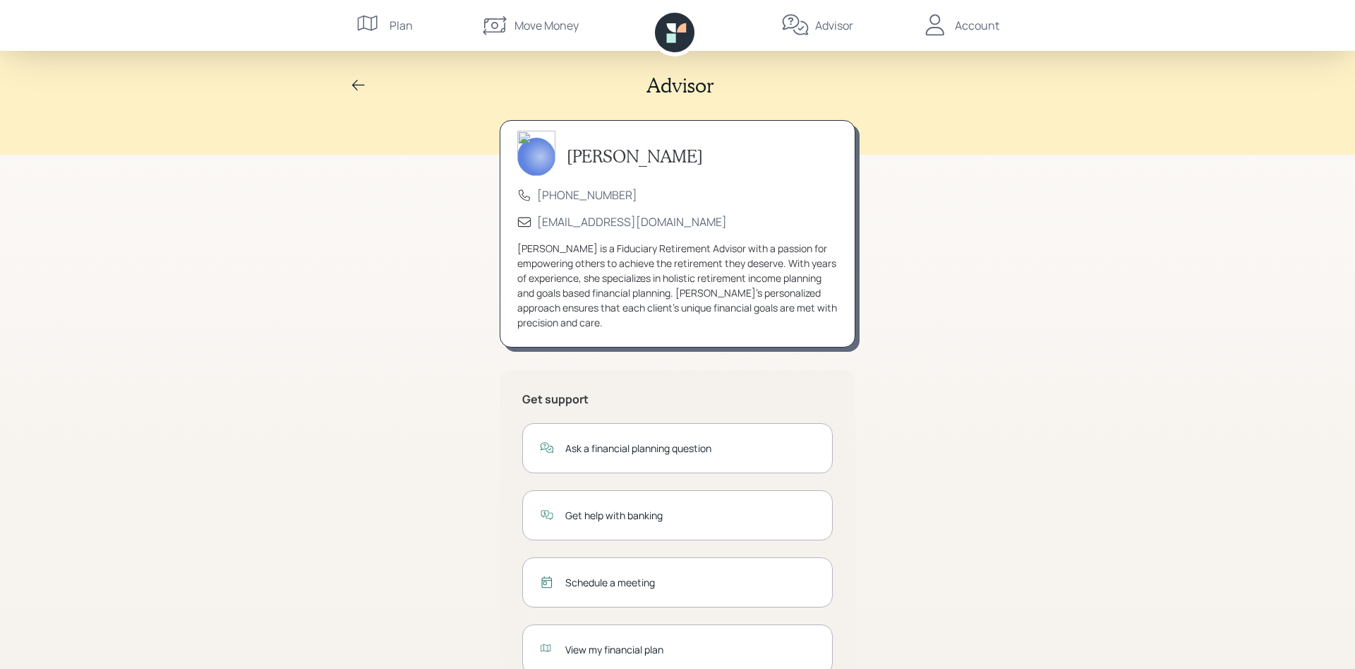
click at [1075, 352] on div "Advisor Treva Nostdahl (833) 222-1807 advisor@retirable.com Treva Nostdahl is a…" at bounding box center [677, 359] width 1355 height 719
click at [1075, 352] on div "Advisor Treva Nostdahl (833) 222-1807 advisor@retirable.com Treva Nostdahl is a…" at bounding box center [677, 358] width 1355 height 719
click at [977, 21] on div "Account" at bounding box center [977, 25] width 44 height 17
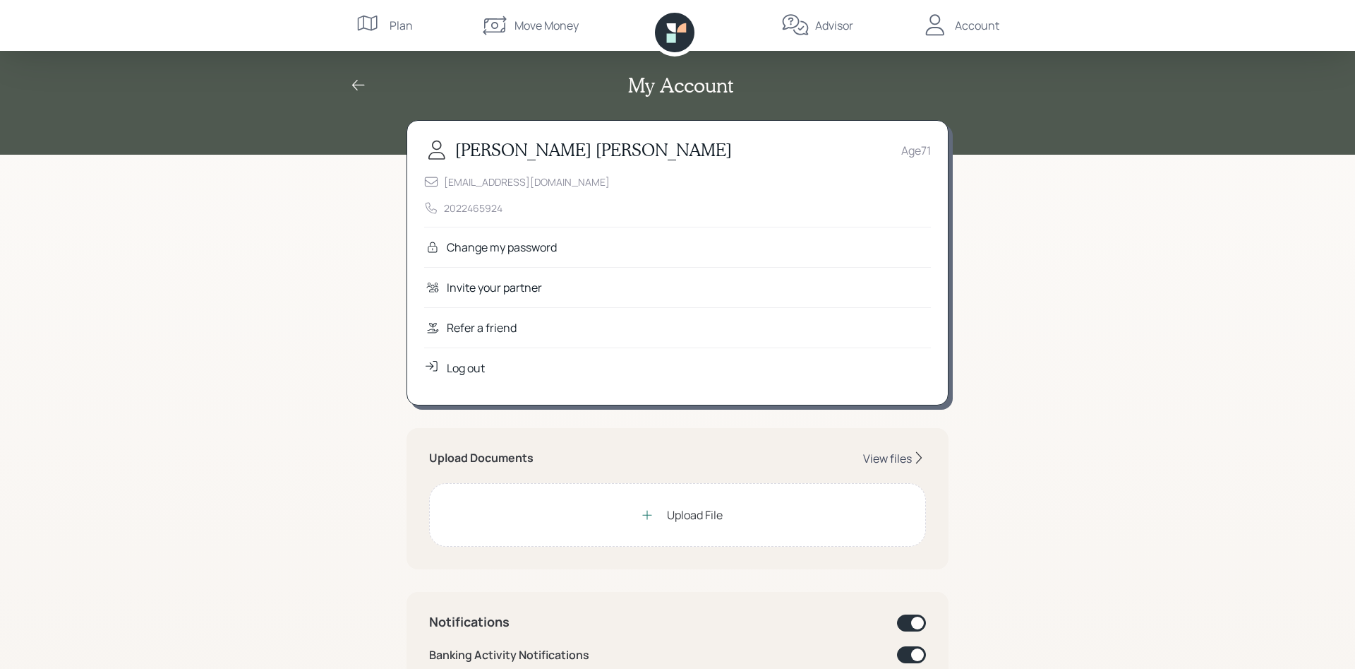
click at [889, 457] on div "View files" at bounding box center [887, 458] width 49 height 16
